Goal: Information Seeking & Learning: Learn about a topic

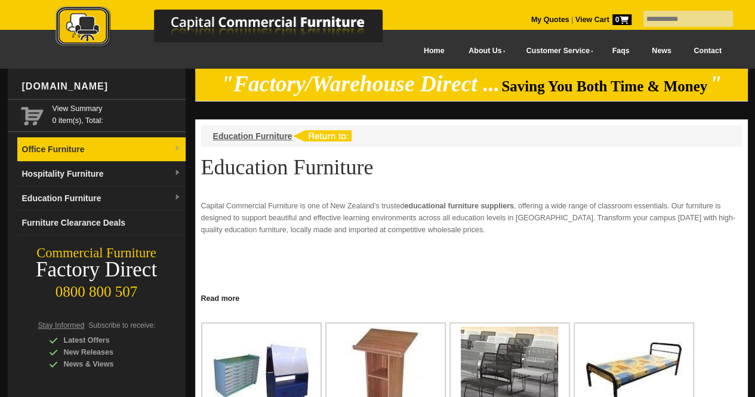
click at [178, 149] on img at bounding box center [177, 148] width 7 height 7
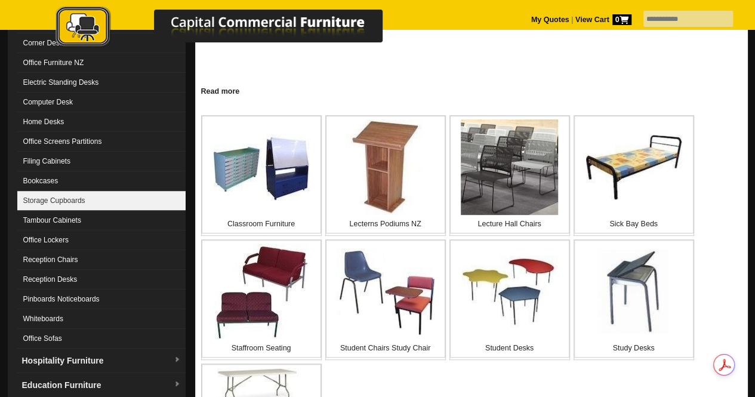
scroll to position [208, 0]
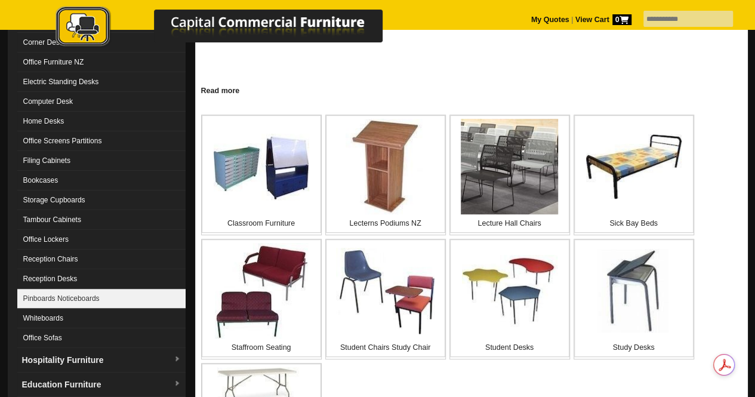
click at [69, 293] on link "Pinboards Noticeboards" at bounding box center [101, 299] width 168 height 20
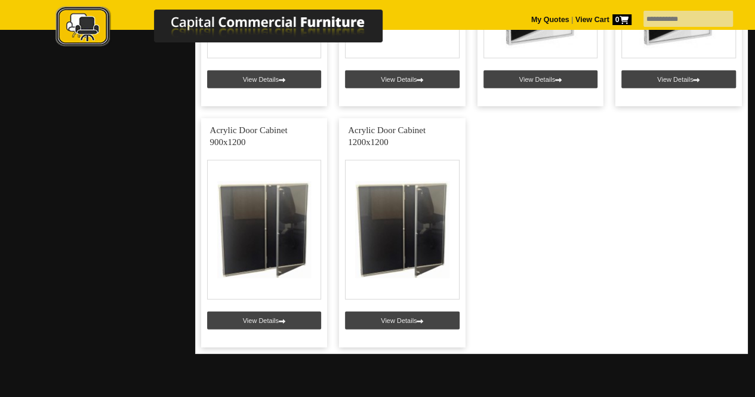
scroll to position [1410, 0]
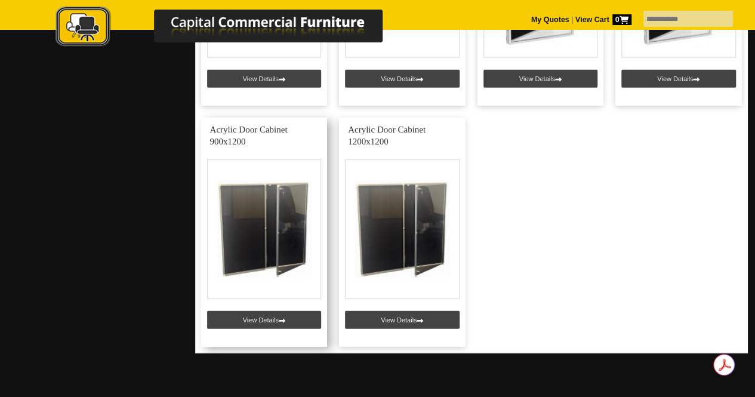
click at [257, 315] on link at bounding box center [264, 232] width 126 height 229
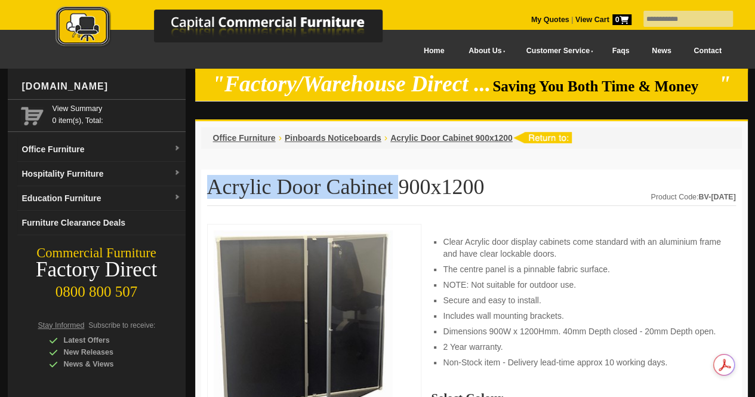
drag, startPoint x: 370, startPoint y: 193, endPoint x: 202, endPoint y: 183, distance: 168.5
copy h1 "Acrylic Door Cabinet"
drag, startPoint x: 202, startPoint y: 183, endPoint x: 132, endPoint y: 72, distance: 131.4
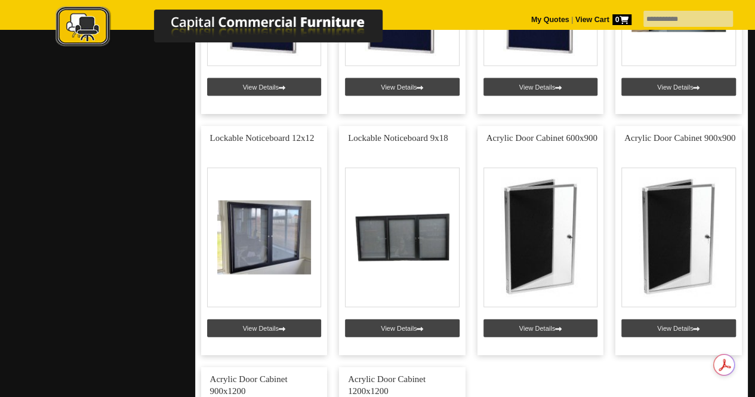
scroll to position [1157, 0]
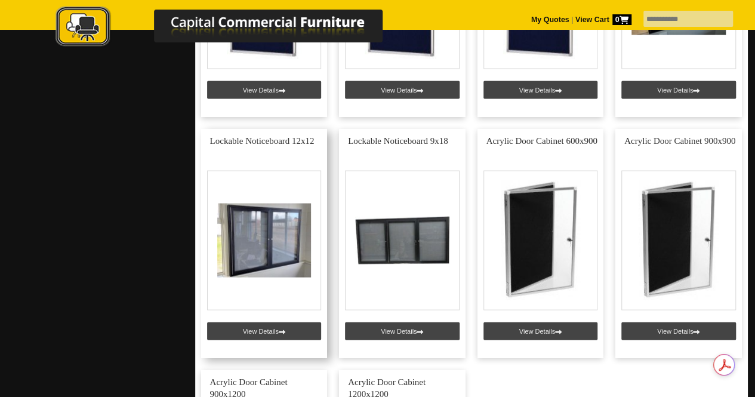
click at [243, 232] on link at bounding box center [264, 243] width 126 height 229
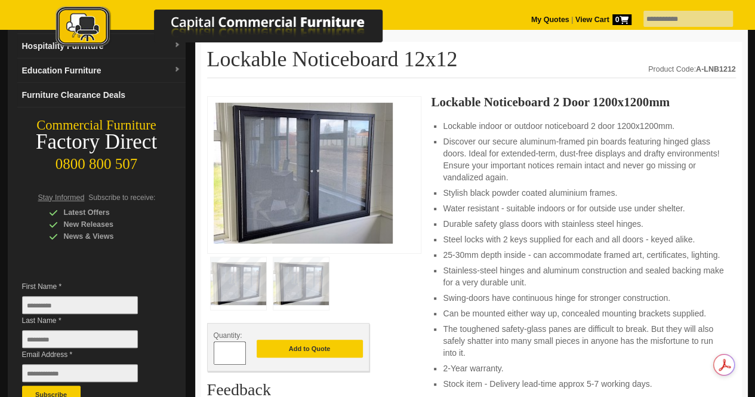
scroll to position [126, 0]
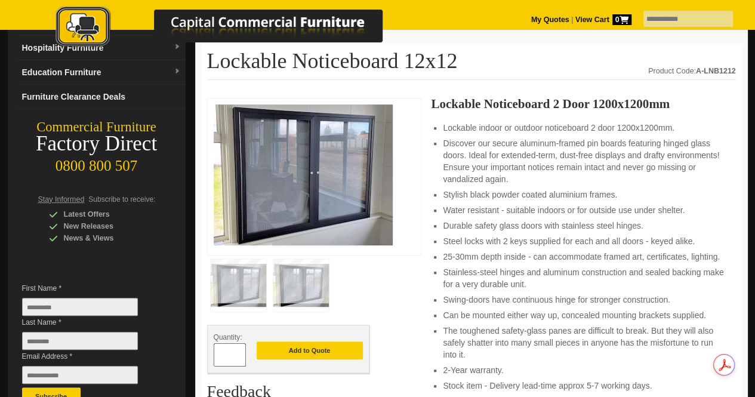
click at [548, 339] on li "The toughened safety-glass panes are difficult to break. But they will also saf…" at bounding box center [583, 343] width 280 height 36
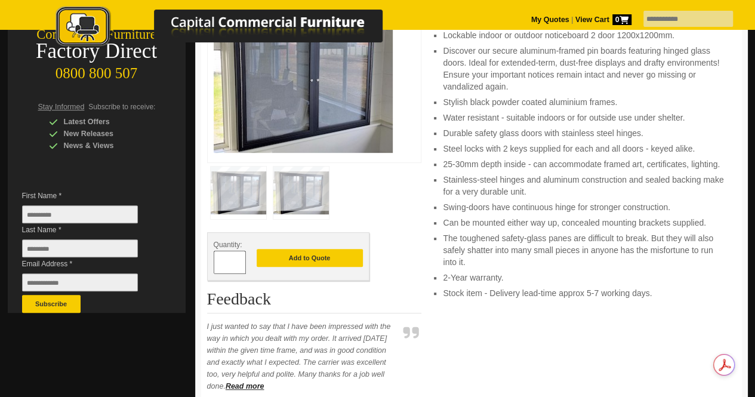
scroll to position [218, 0]
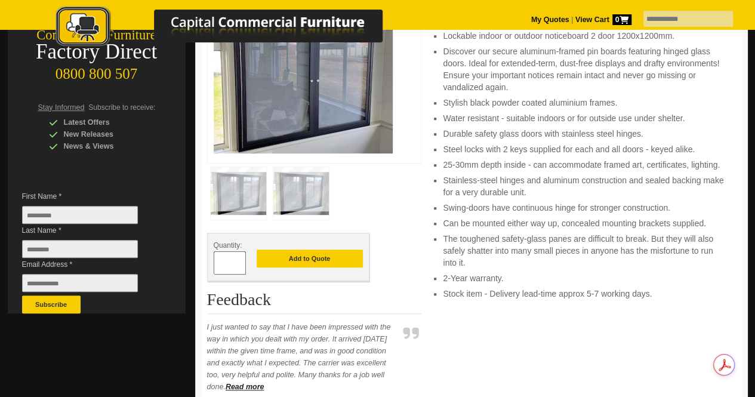
click at [307, 204] on img at bounding box center [300, 193] width 55 height 52
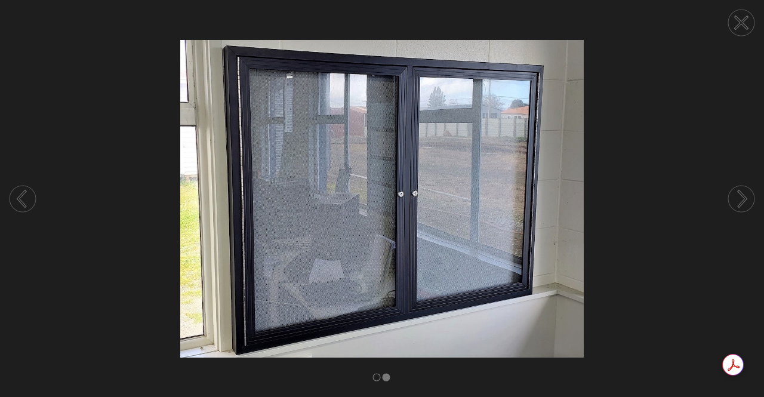
click at [740, 24] on icon at bounding box center [741, 22] width 11 height 11
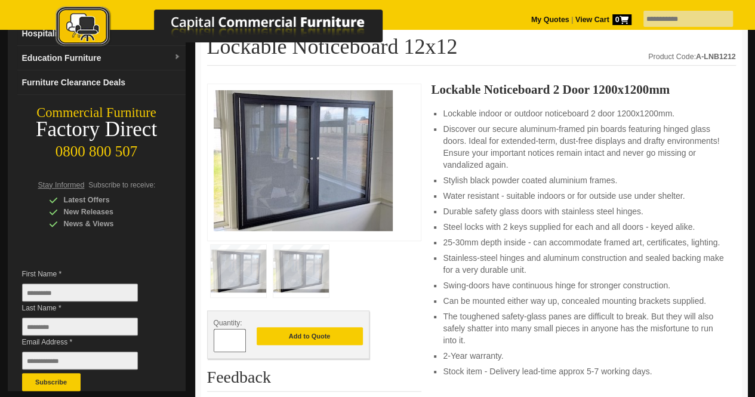
scroll to position [2, 0]
